Goal: Transaction & Acquisition: Purchase product/service

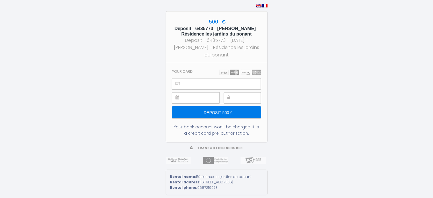
click at [215, 109] on input "Deposit 500 €" at bounding box center [216, 112] width 89 height 12
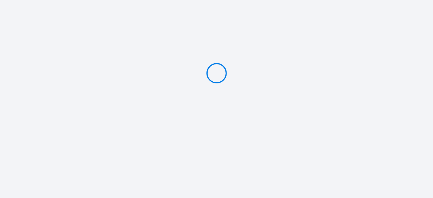
type input "Deposit 500 €"
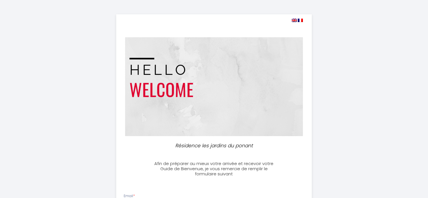
select select
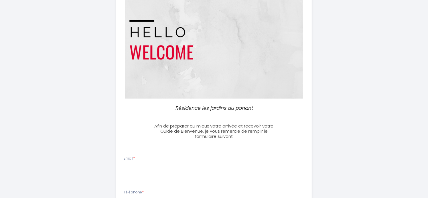
scroll to position [95, 0]
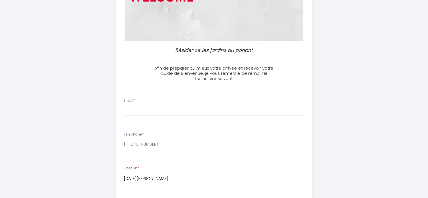
click at [234, 100] on div "Email *" at bounding box center [214, 107] width 188 height 18
click at [156, 109] on input "Email *" at bounding box center [214, 110] width 181 height 10
type input "lachjf@orange.fr"
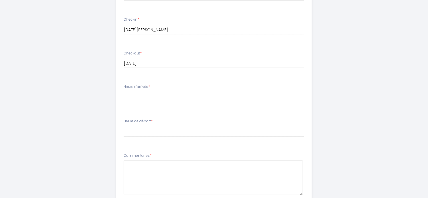
scroll to position [286, 0]
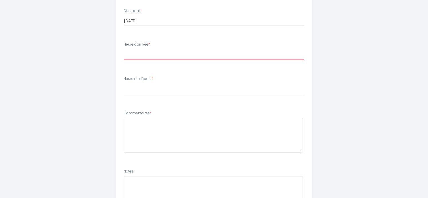
click at [152, 54] on select "14:00 14:30 15:00 15:30 16:00 16:30 17:00 17:30 18:00 18:30 19:00 19:30 20:00 2…" at bounding box center [214, 54] width 181 height 11
select select "16:00"
click at [124, 49] on select "14:00 14:30 15:00 15:30 16:00 16:30 17:00 17:30 18:00 18:30 19:00 19:30 20:00 2…" at bounding box center [214, 54] width 181 height 11
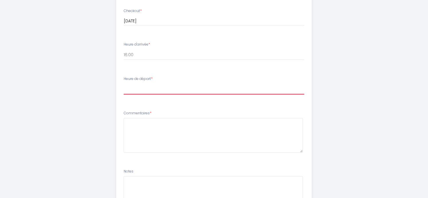
click at [135, 88] on select "00:00 00:30 01:00 01:30 02:00 02:30 03:00 03:30 04:00 04:30 05:00 05:30 06:00 0…" at bounding box center [214, 89] width 181 height 11
select select "10:00"
click at [124, 84] on select "00:00 00:30 01:00 01:30 02:00 02:30 03:00 03:30 04:00 04:30 05:00 05:30 06:00 0…" at bounding box center [214, 89] width 181 height 11
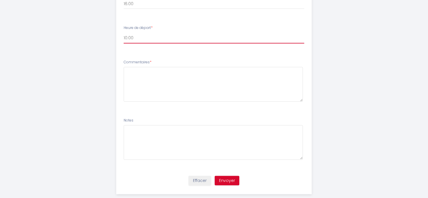
scroll to position [348, 0]
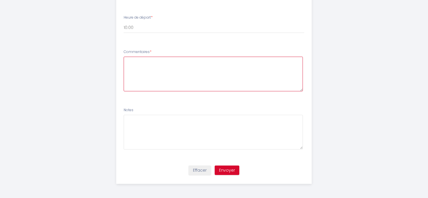
click at [158, 65] on textarea at bounding box center [213, 74] width 179 height 35
type textarea "n"
type textarea "Nous devrions arriver dans la matinée. Vous confirmez que l'appartement sera di…"
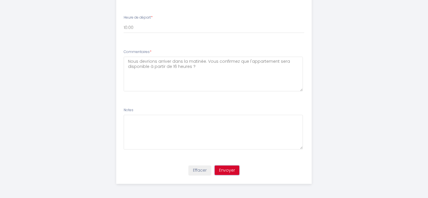
click at [227, 168] on button "Envoyer" at bounding box center [227, 171] width 25 height 10
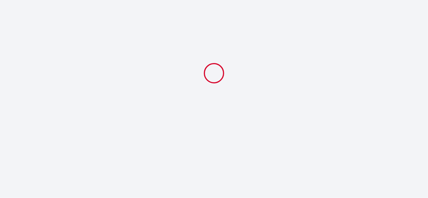
scroll to position [0, 0]
select select "16:00"
select select "10:00"
